Goal: Transaction & Acquisition: Book appointment/travel/reservation

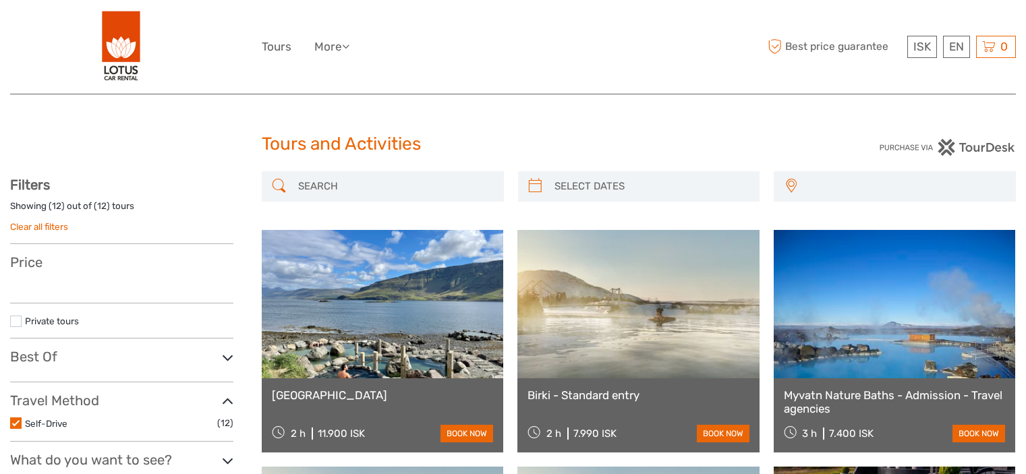
select select
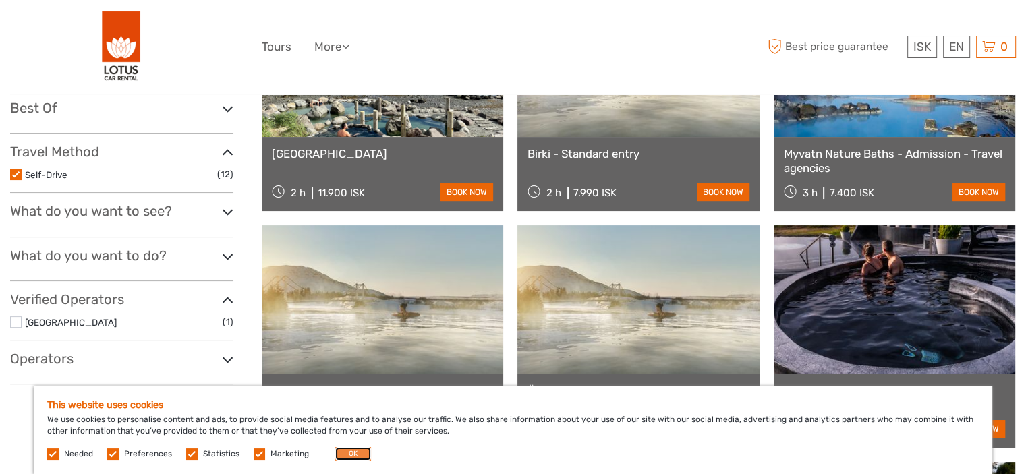
click at [348, 454] on button "OK" at bounding box center [353, 453] width 36 height 13
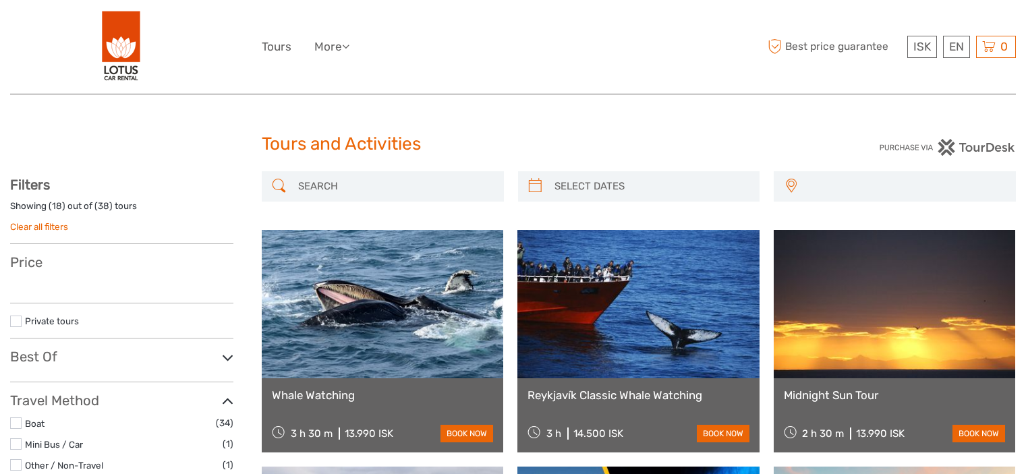
select select
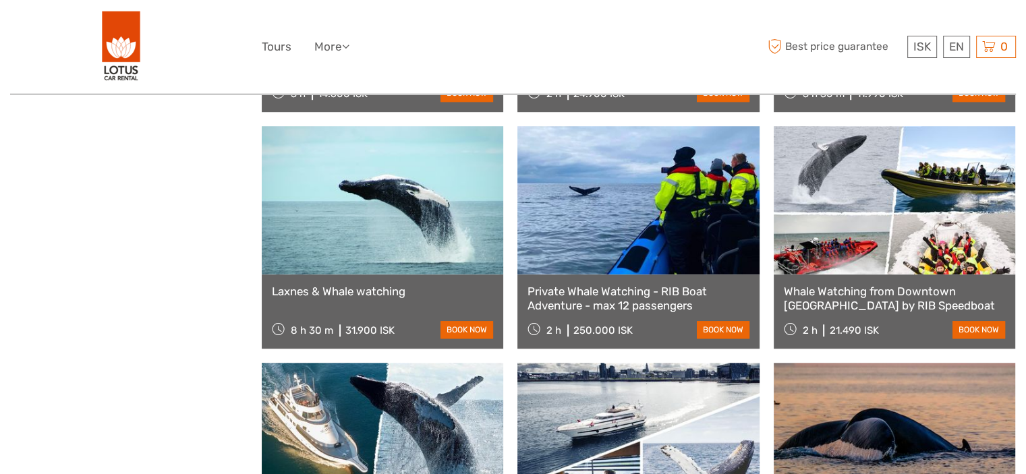
scroll to position [1350, 0]
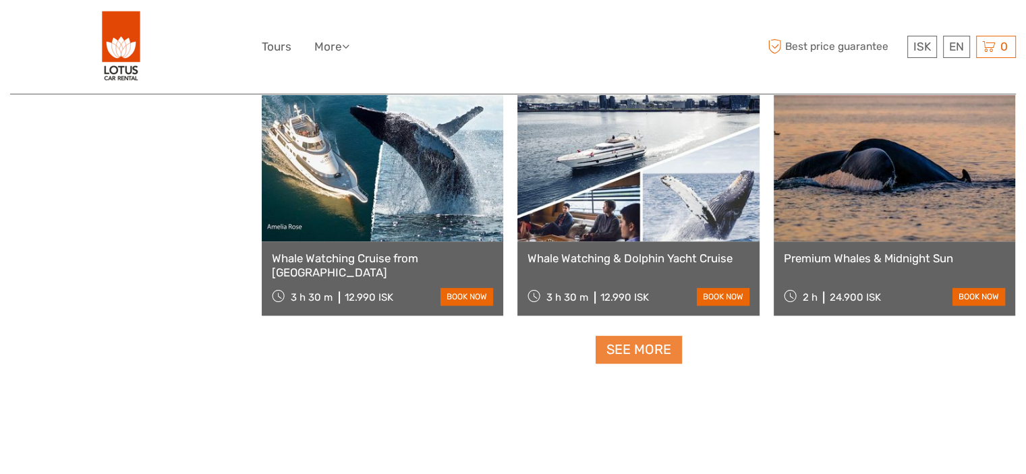
click at [640, 346] on link "See more" at bounding box center [639, 350] width 86 height 28
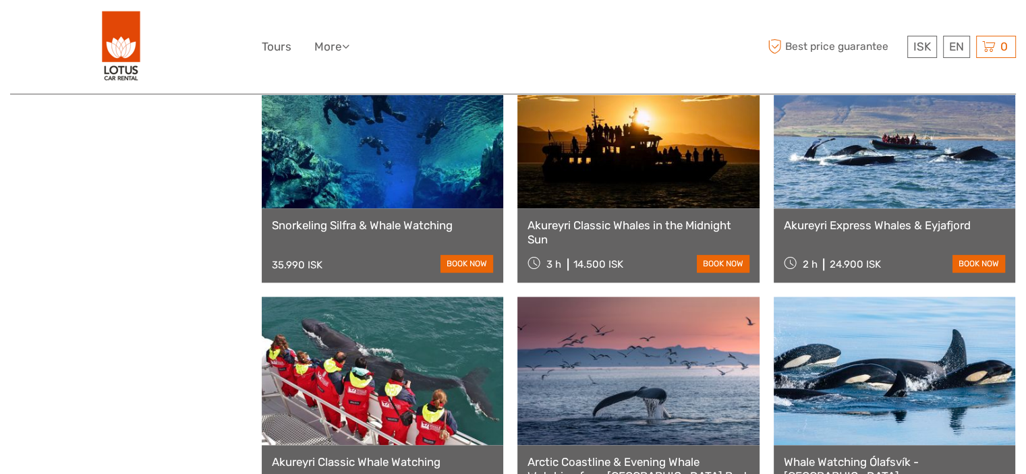
scroll to position [1889, 0]
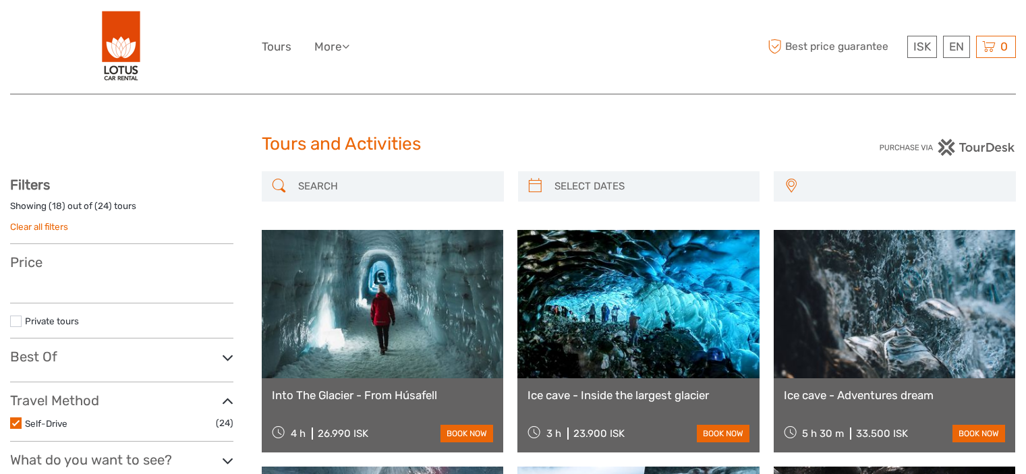
select select
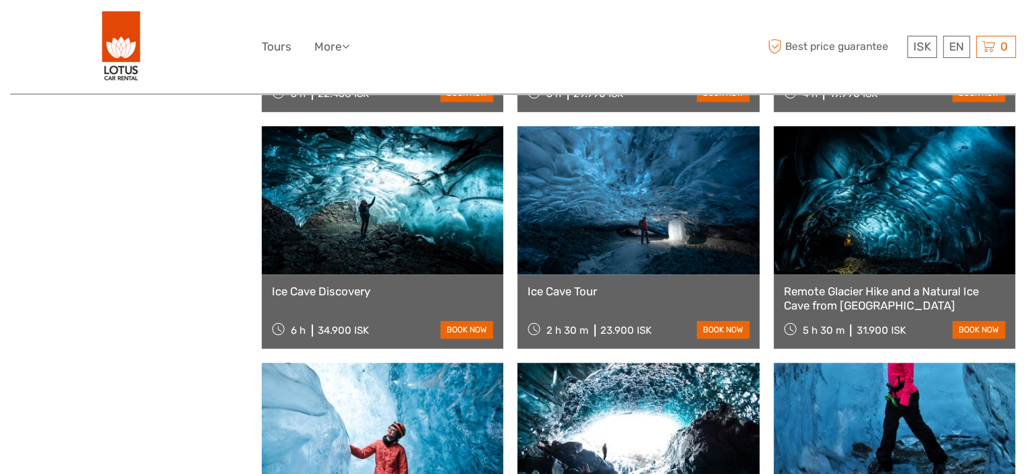
scroll to position [810, 0]
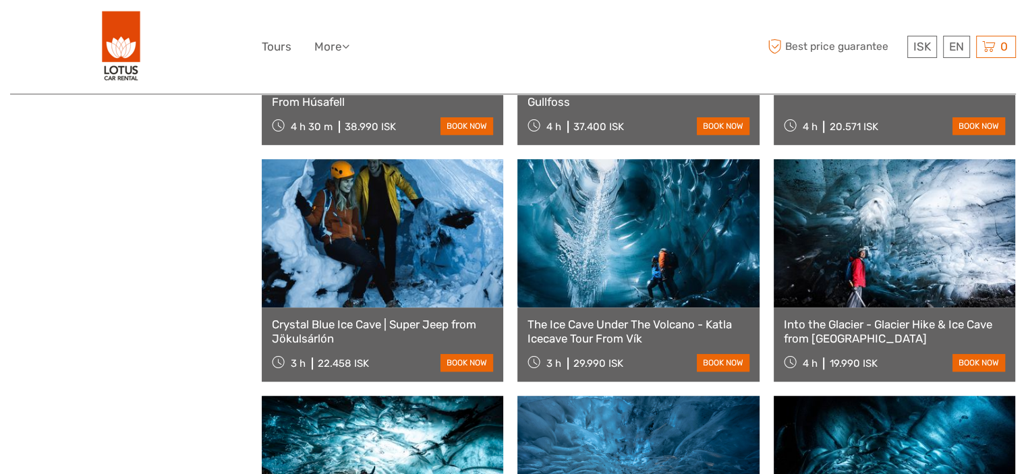
click at [904, 339] on link "Into the Glacier - Glacier Hike & Ice Cave from [GEOGRAPHIC_DATA]" at bounding box center [894, 332] width 221 height 28
click at [962, 358] on link "book now" at bounding box center [979, 363] width 53 height 18
